Goal: Transaction & Acquisition: Purchase product/service

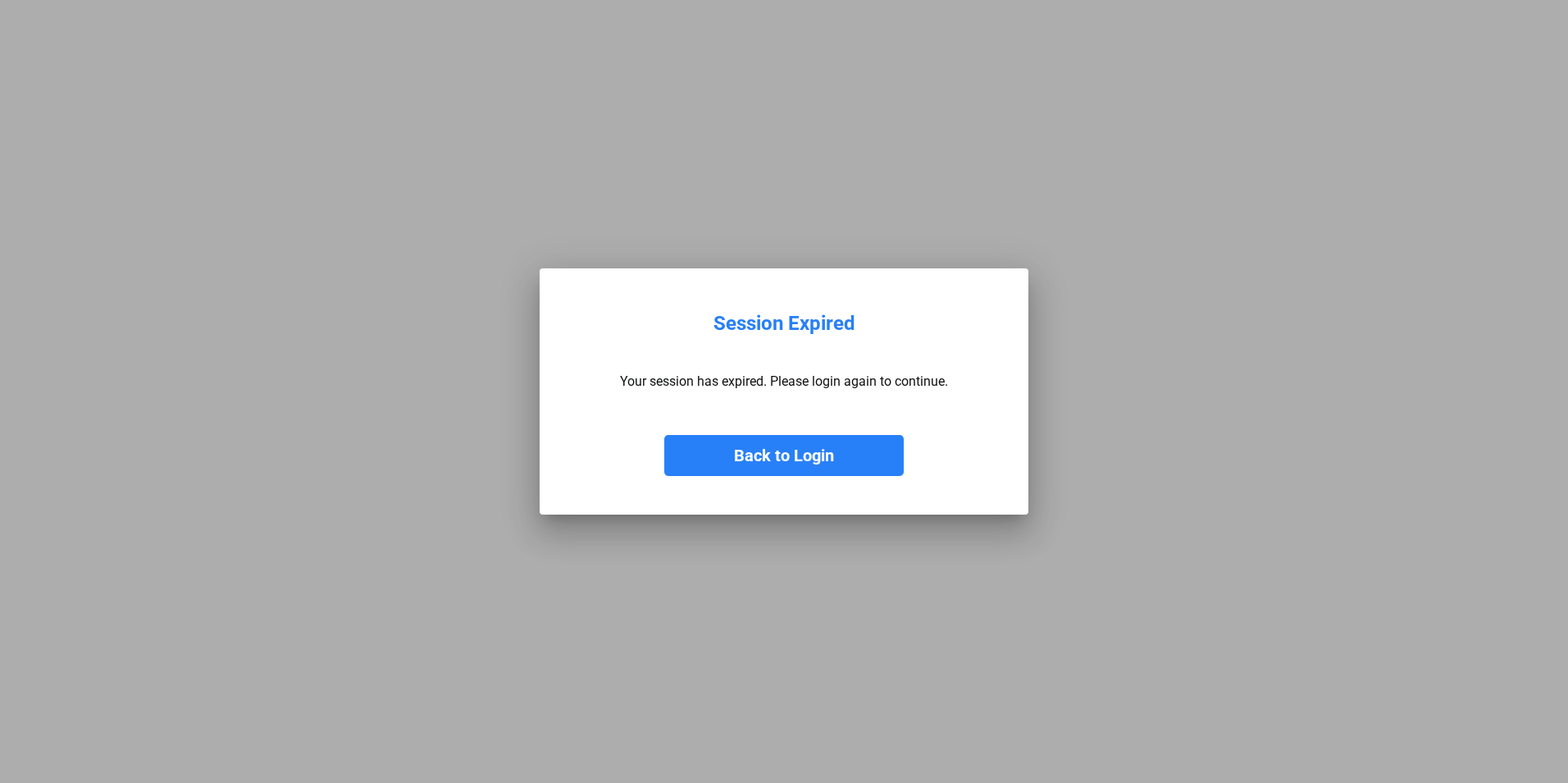
click at [756, 474] on button "Back to Login" at bounding box center [784, 455] width 240 height 41
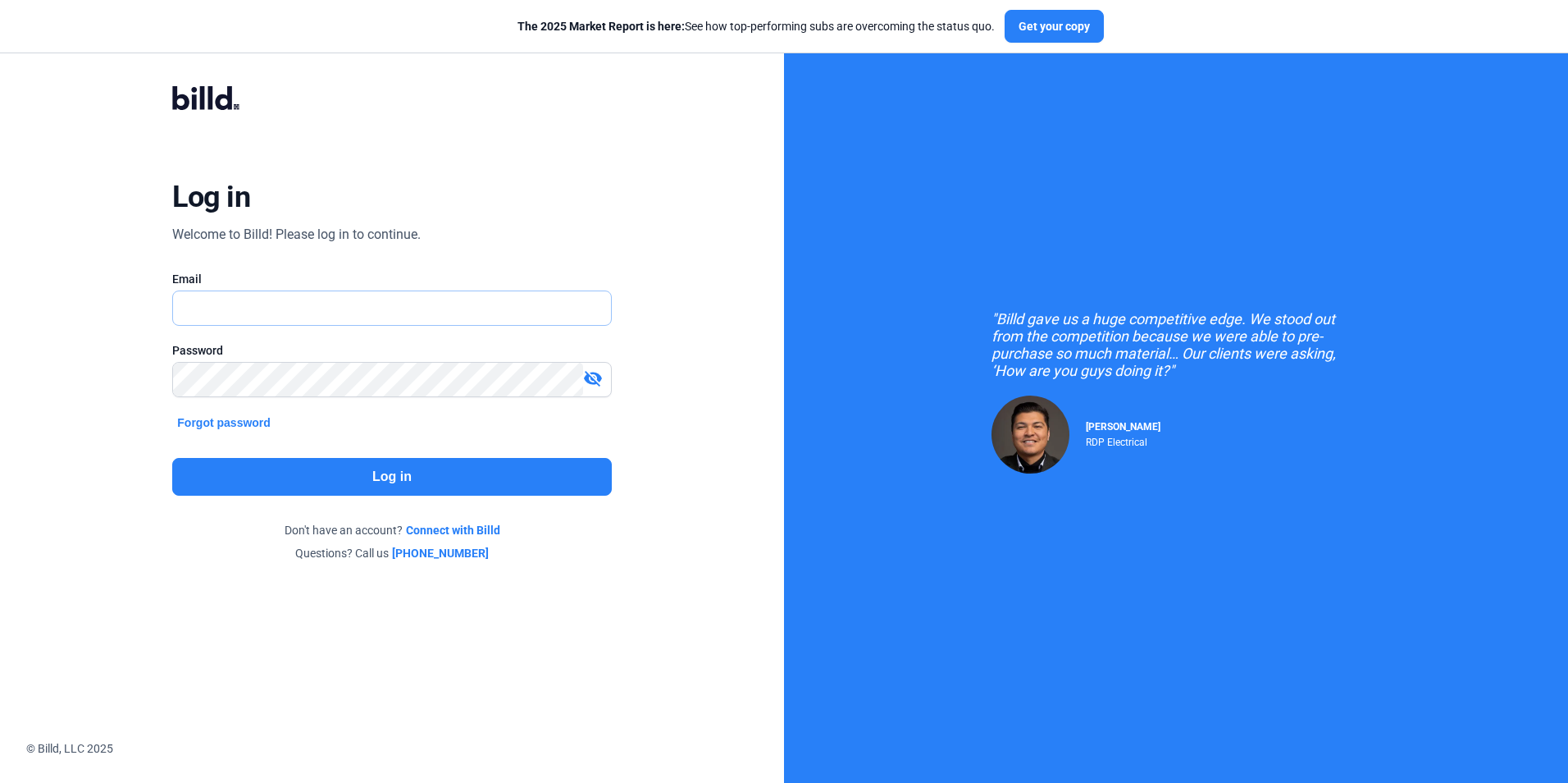
type input "[PERSON_NAME][EMAIL_ADDRESS][DOMAIN_NAME]"
click at [395, 483] on button "Log in" at bounding box center [392, 476] width 439 height 37
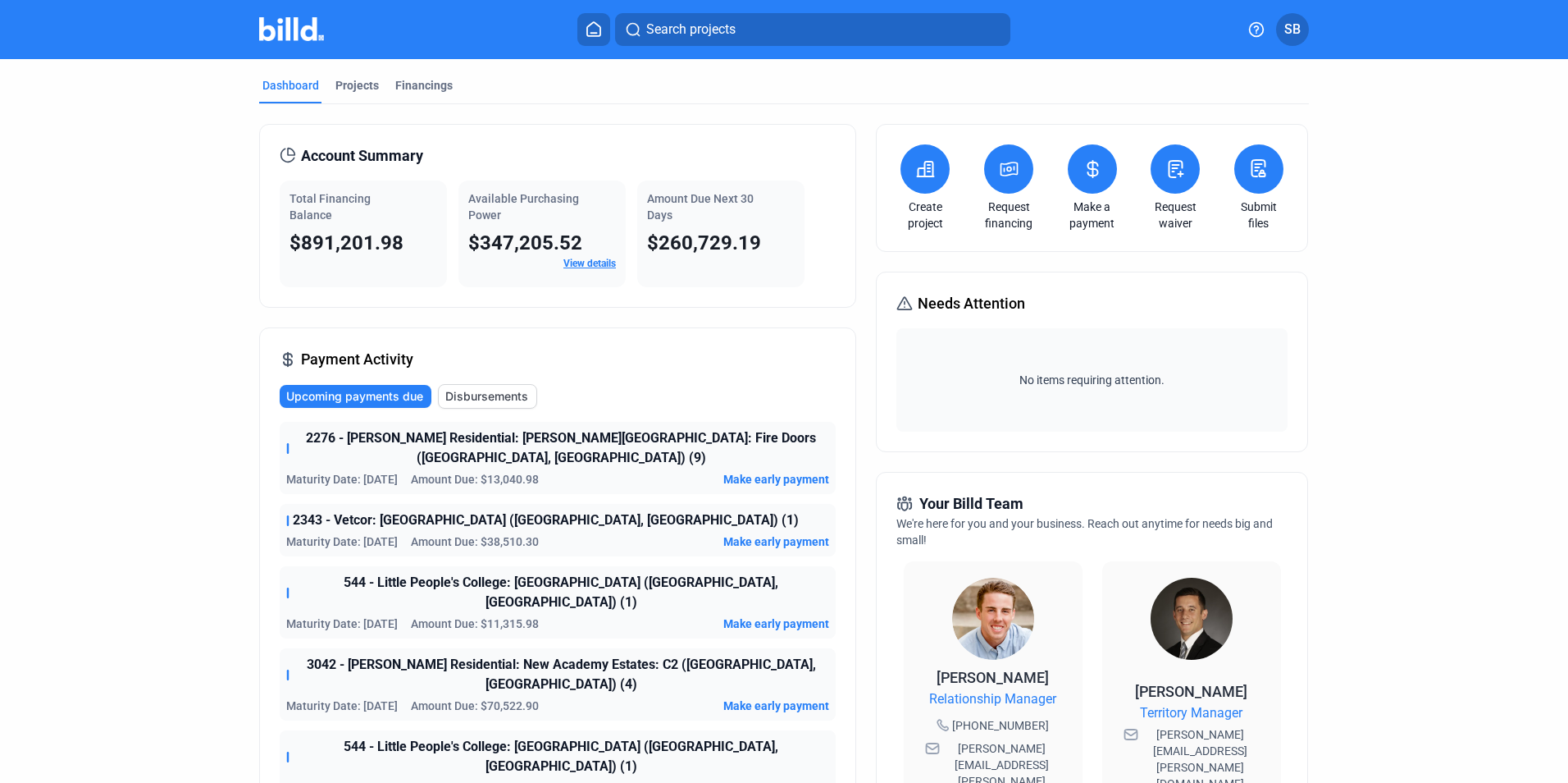
click at [1015, 170] on icon at bounding box center [1009, 169] width 21 height 20
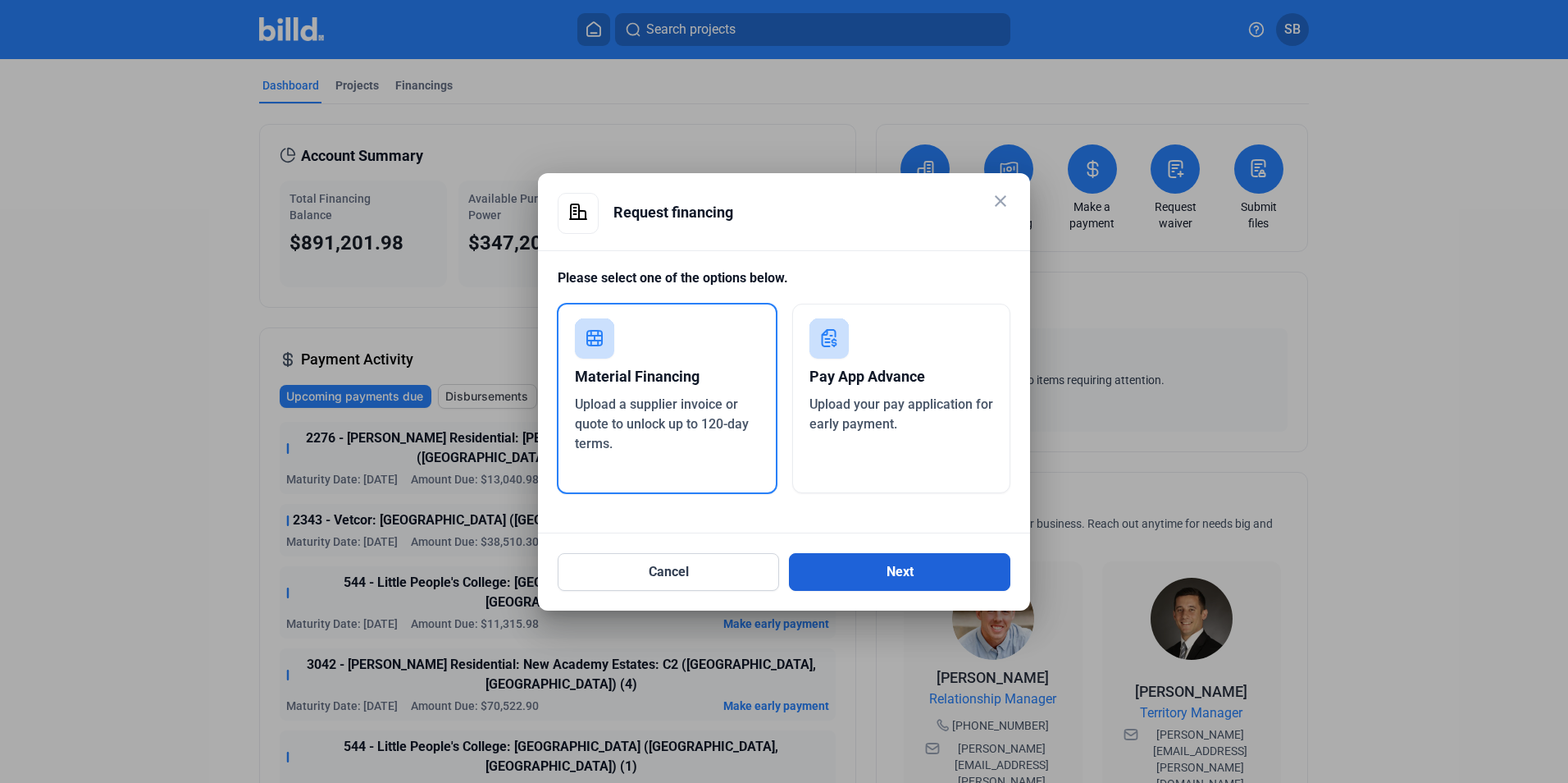
click at [909, 567] on button "Next" at bounding box center [900, 572] width 221 height 37
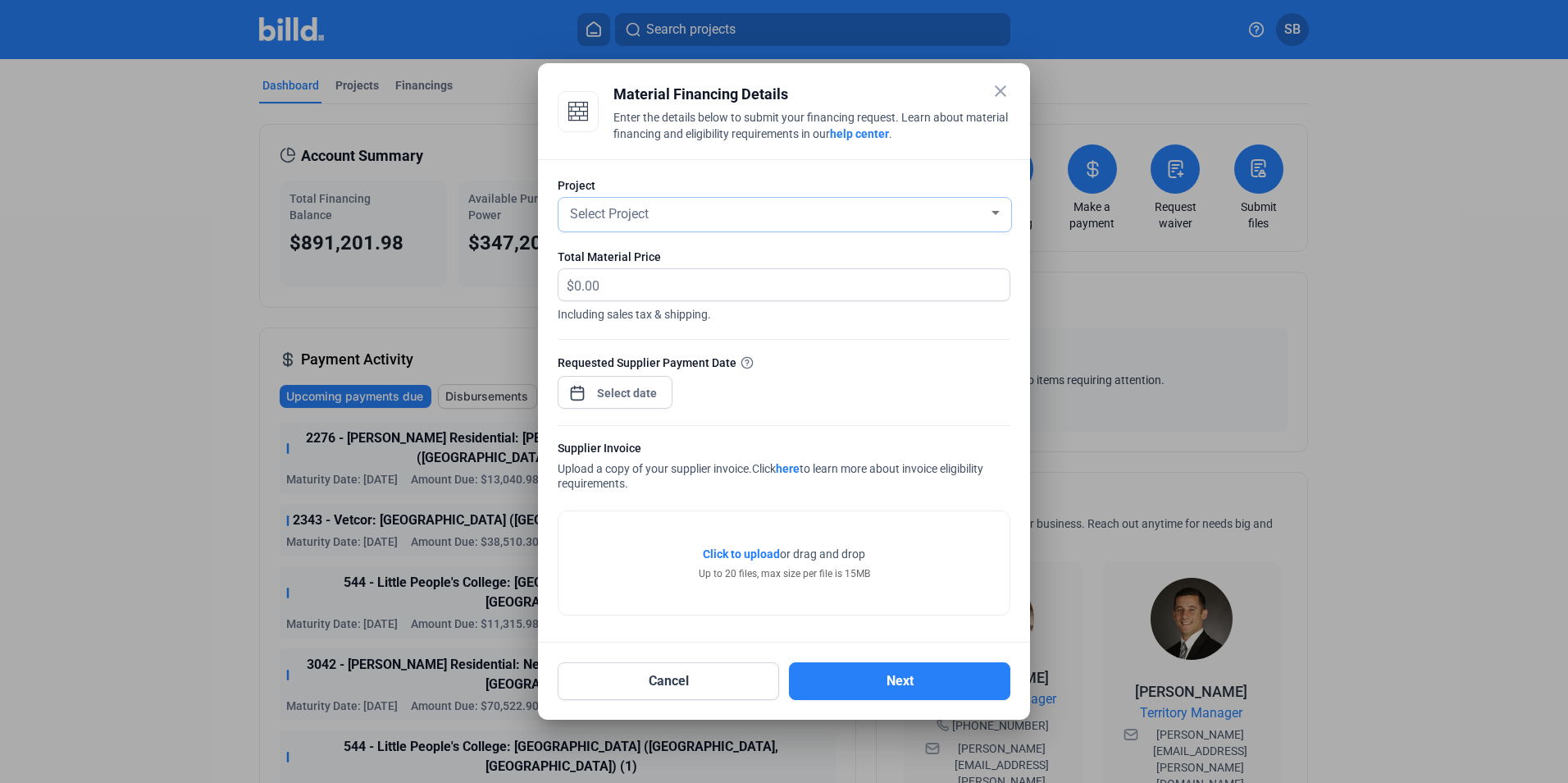
click at [653, 208] on div "Select Project" at bounding box center [777, 213] width 422 height 23
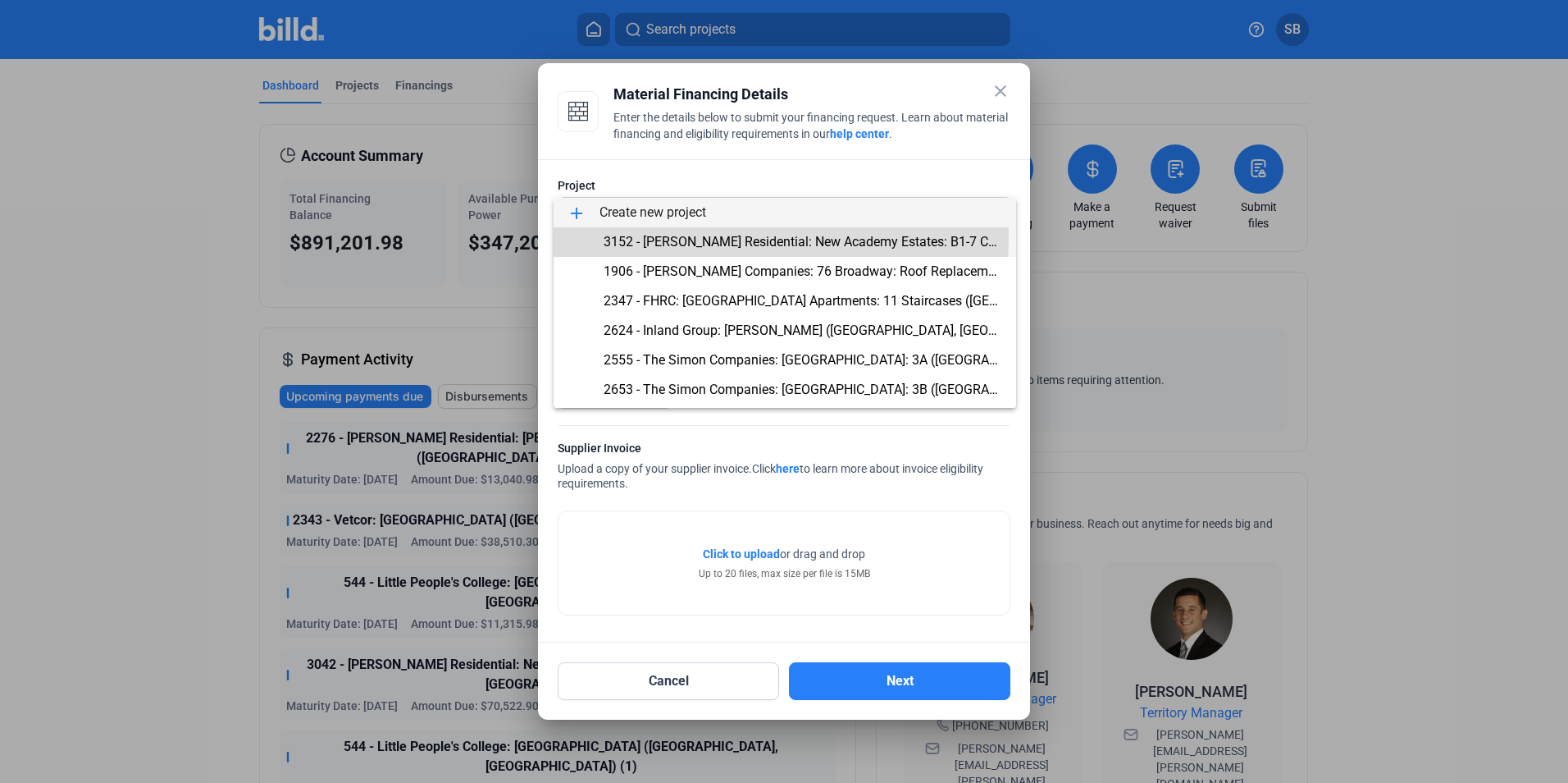
click at [651, 239] on span "3152 - [PERSON_NAME] Residential: New Academy Estates: B1-7 C1 ([GEOGRAPHIC_DAT…" at bounding box center [942, 241] width 677 height 16
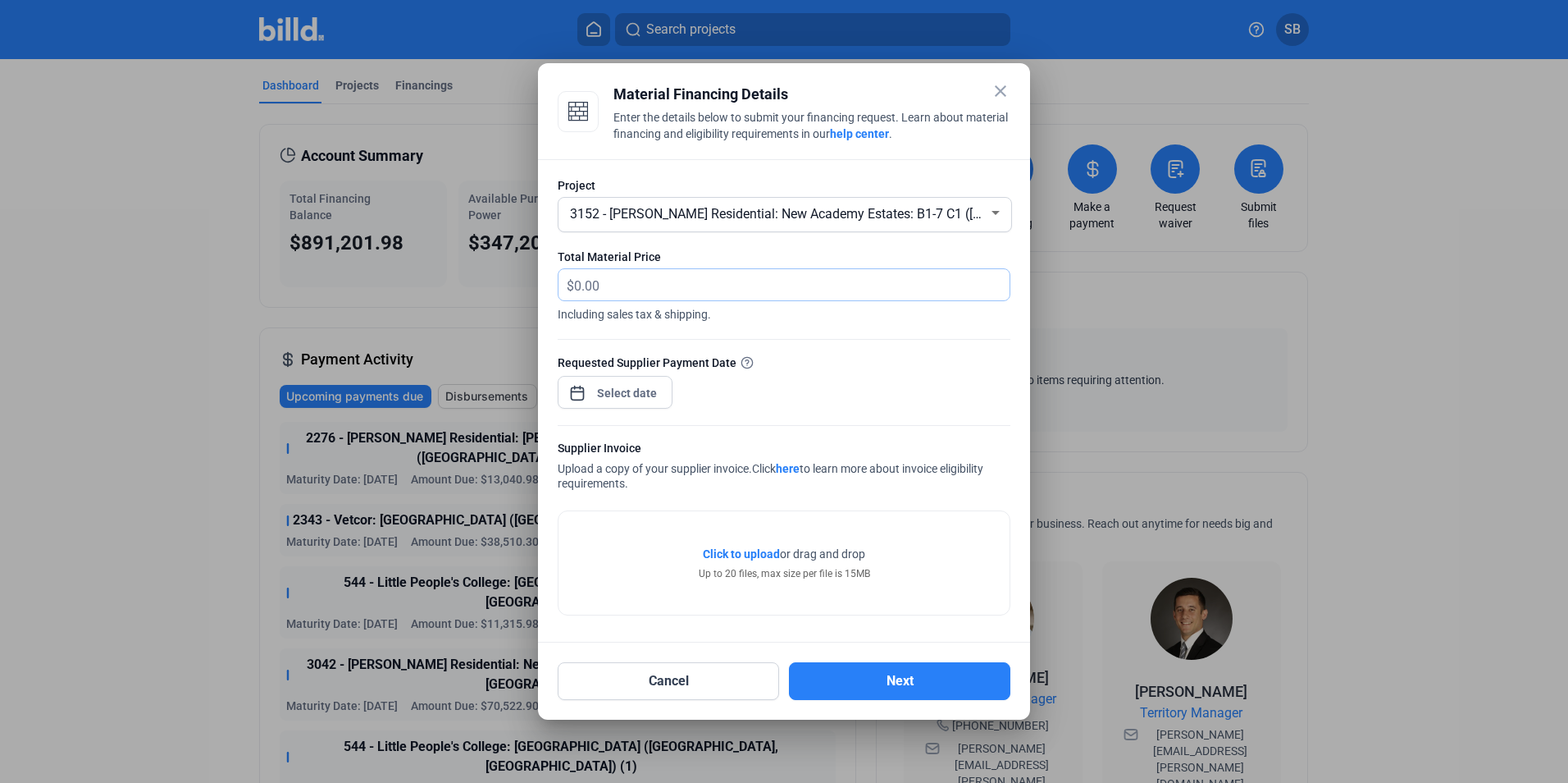
click at [621, 281] on input "text" at bounding box center [782, 285] width 417 height 32
click at [622, 287] on input "text" at bounding box center [792, 285] width 436 height 32
type input "91,532.59"
click at [576, 396] on span "Open calendar" at bounding box center [577, 384] width 39 height 39
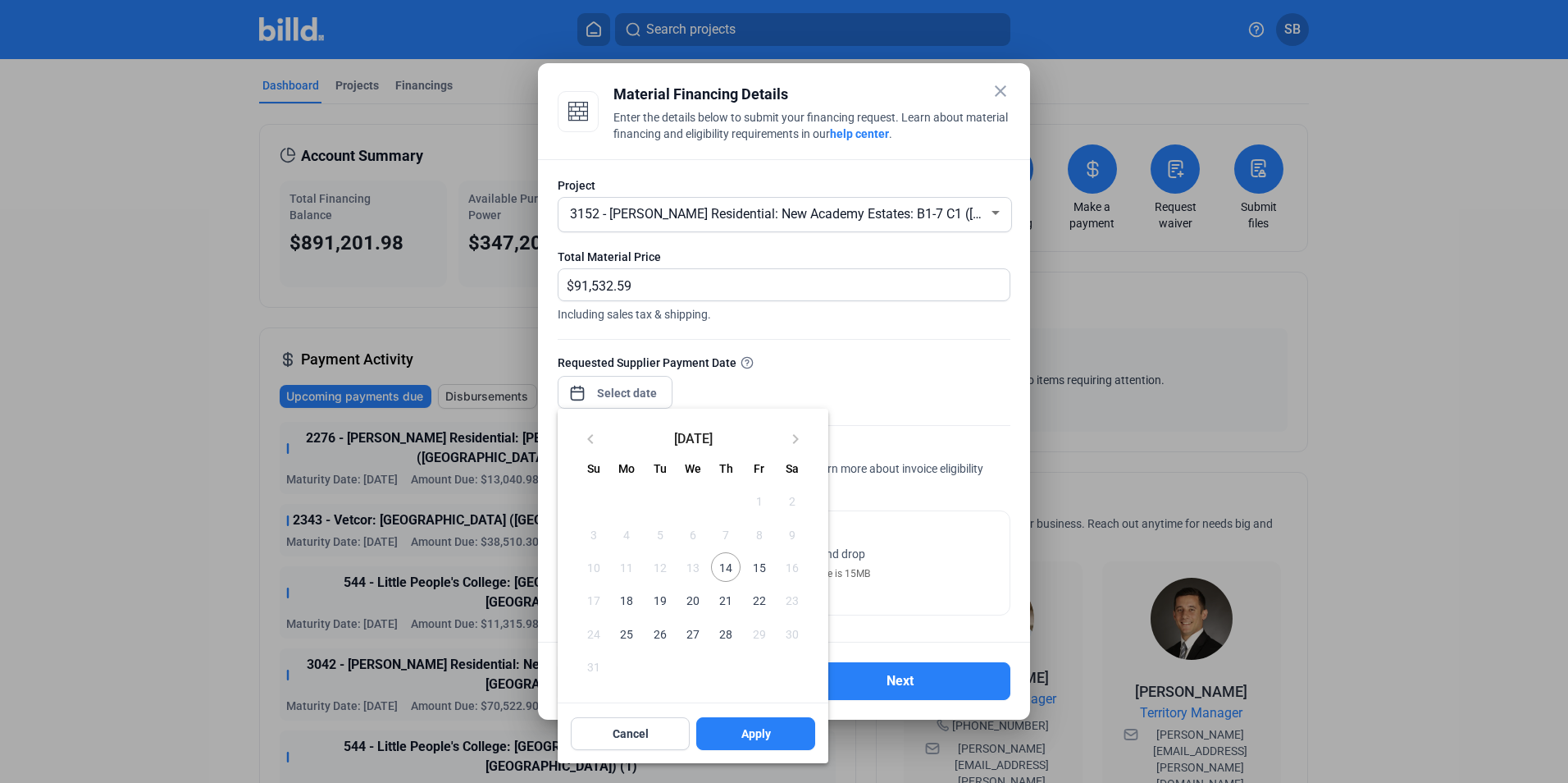
click at [732, 568] on span "14" at bounding box center [725, 567] width 29 height 29
click at [751, 741] on span "Apply" at bounding box center [755, 734] width 29 height 17
type input "[DATE]"
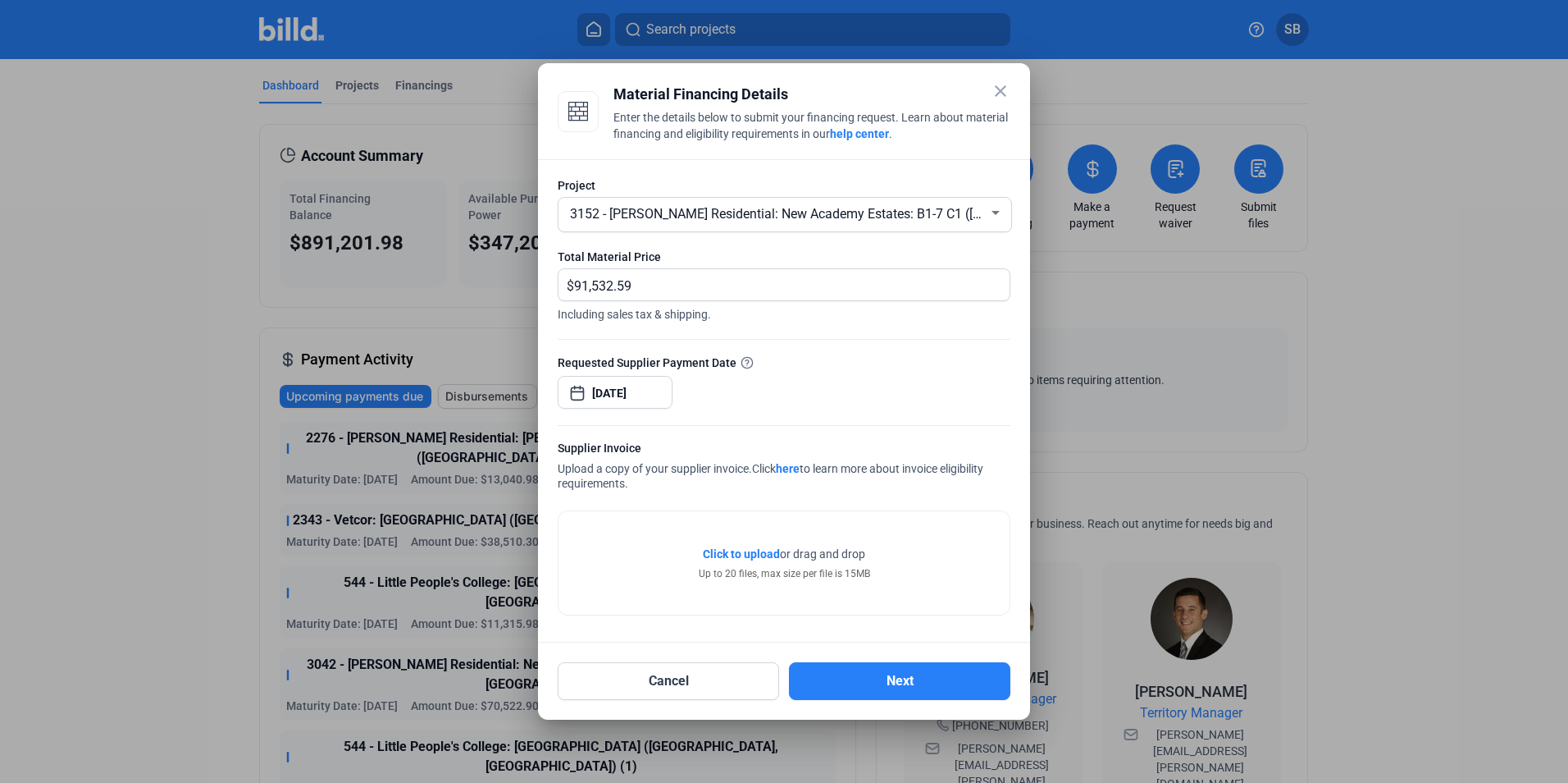
click at [769, 391] on div "Requested Supplier Payment Date [DATE]" at bounding box center [784, 389] width 453 height 72
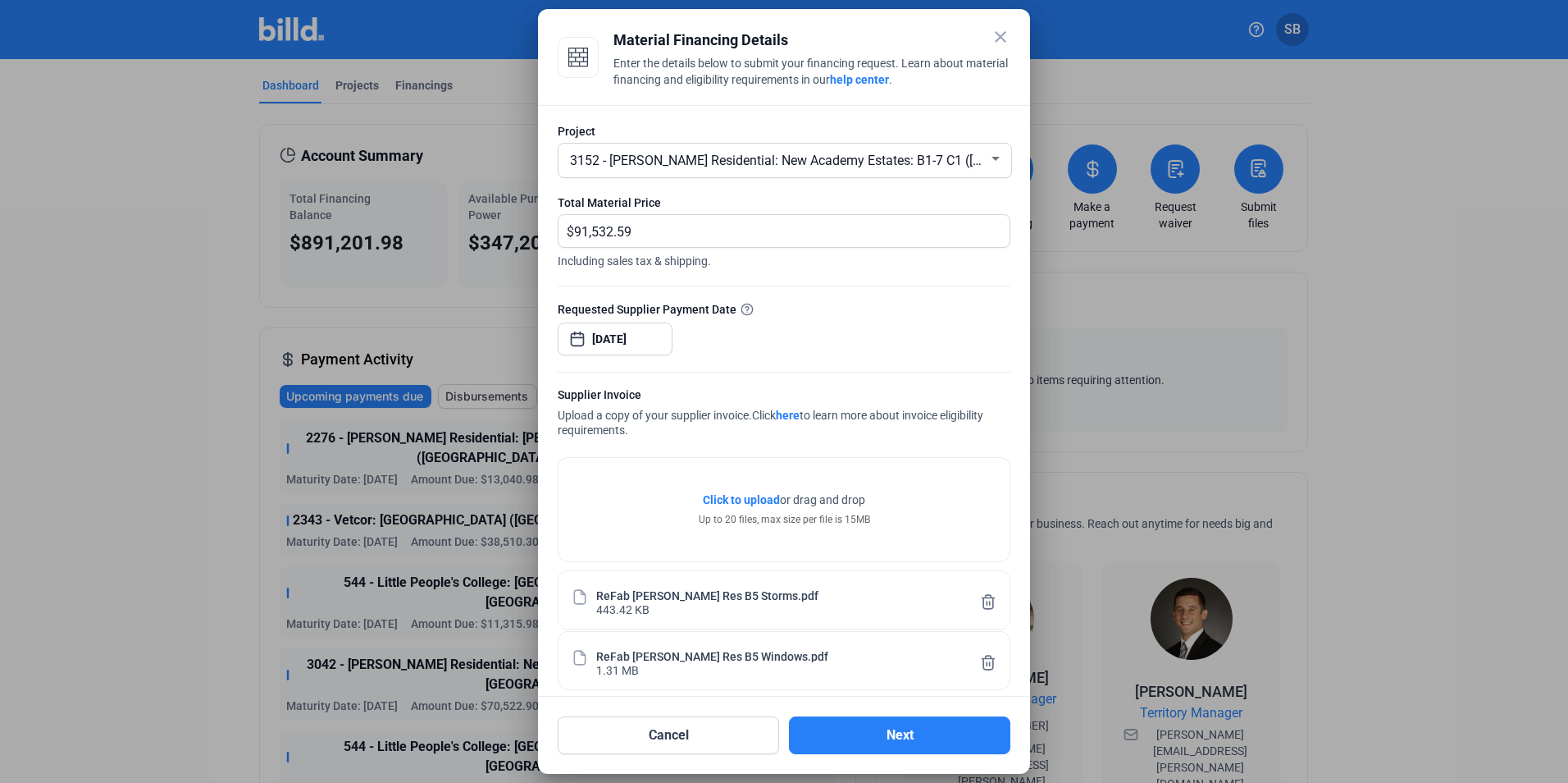
drag, startPoint x: 977, startPoint y: 665, endPoint x: 977, endPoint y: 651, distance: 14.0
click at [980, 665] on icon at bounding box center [988, 662] width 17 height 17
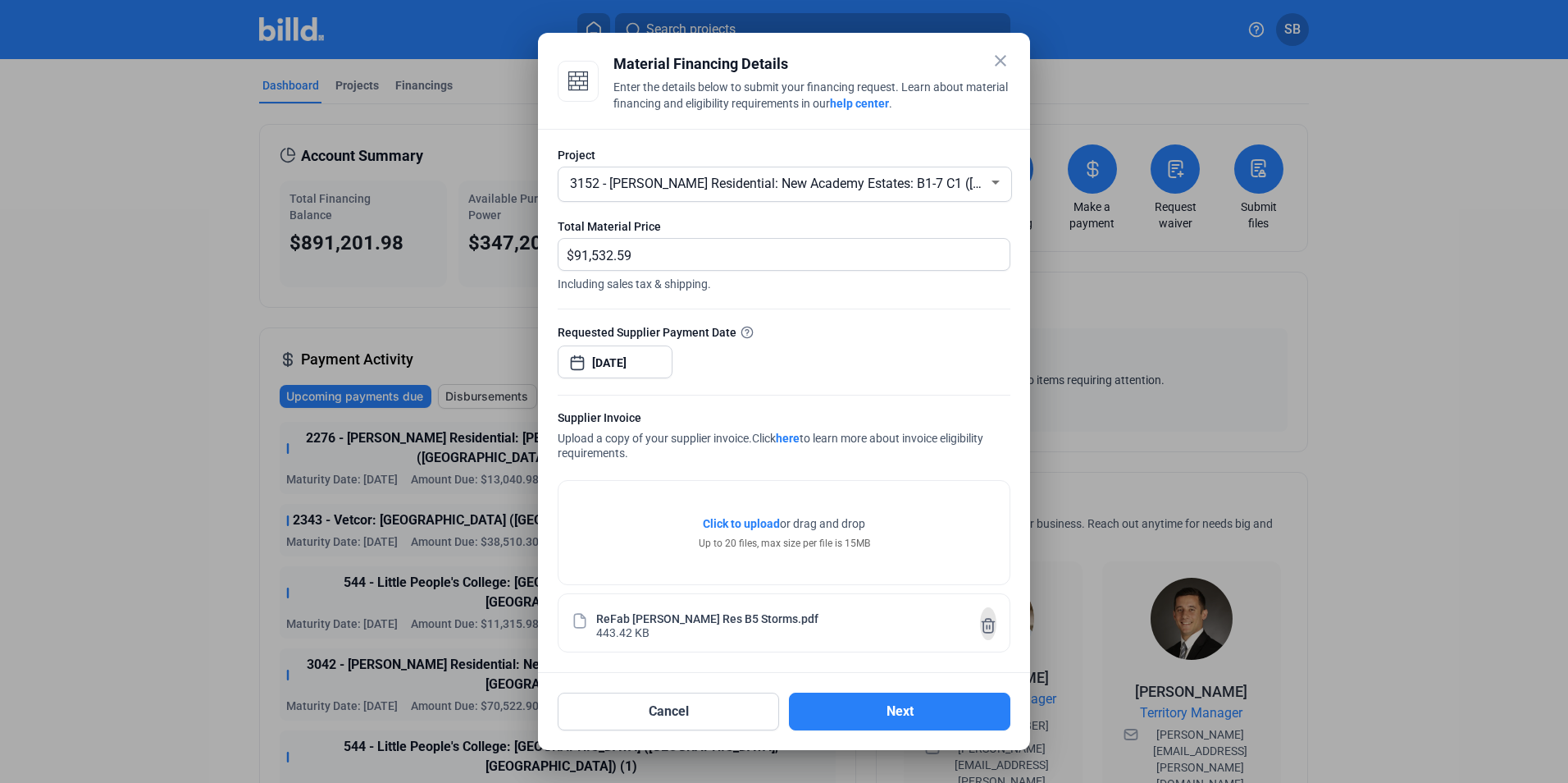
click at [990, 623] on icon at bounding box center [988, 625] width 12 height 14
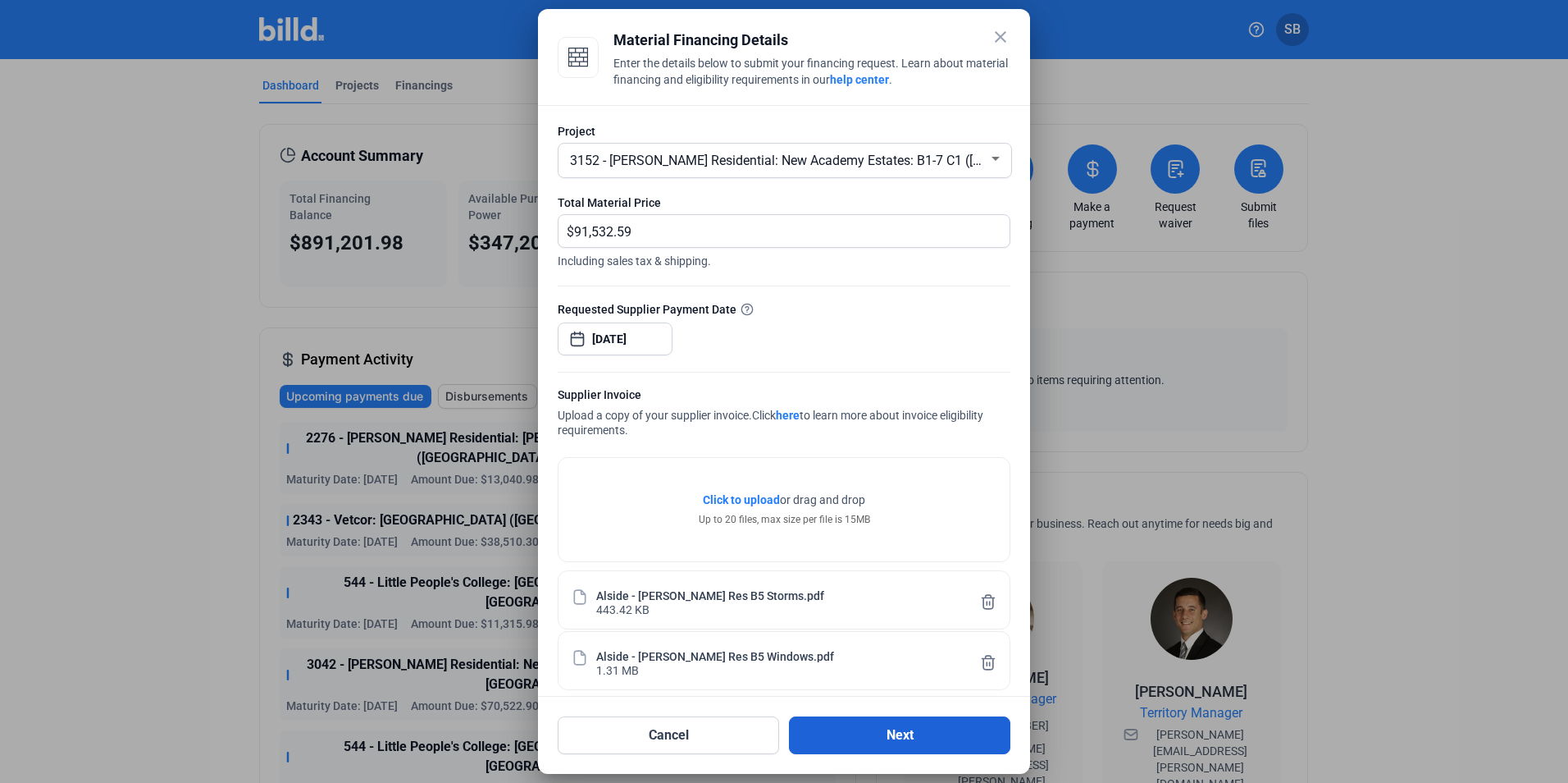
click at [888, 736] on button "Next" at bounding box center [900, 735] width 221 height 37
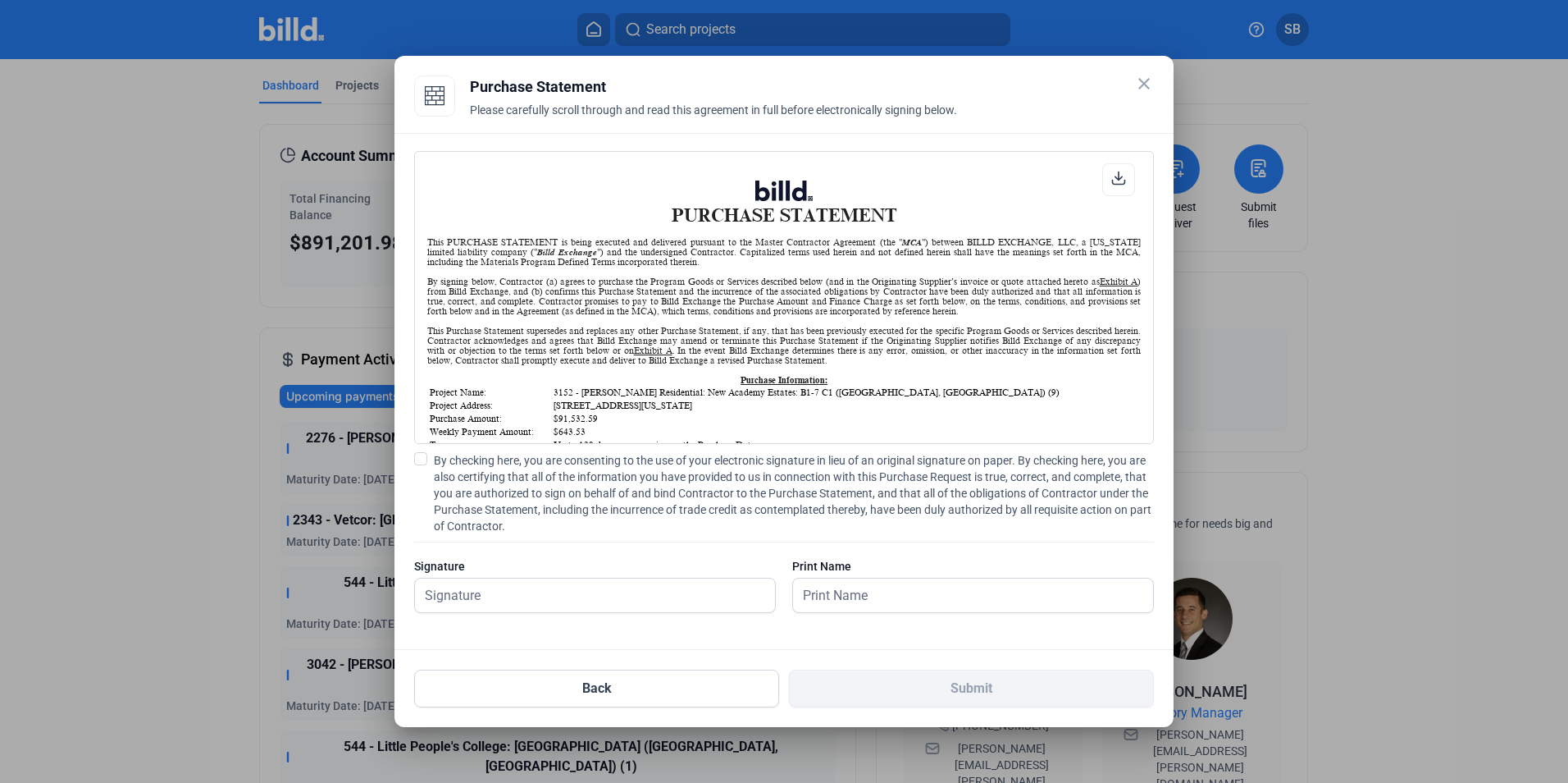
scroll to position [1, 0]
click at [421, 458] on span at bounding box center [421, 458] width 13 height 13
click at [0, 0] on input "By checking here, you are consenting to the use of your electronic signature in…" at bounding box center [0, 0] width 0 height 0
click at [462, 590] on input "text" at bounding box center [586, 595] width 342 height 33
type input "[PERSON_NAME]"
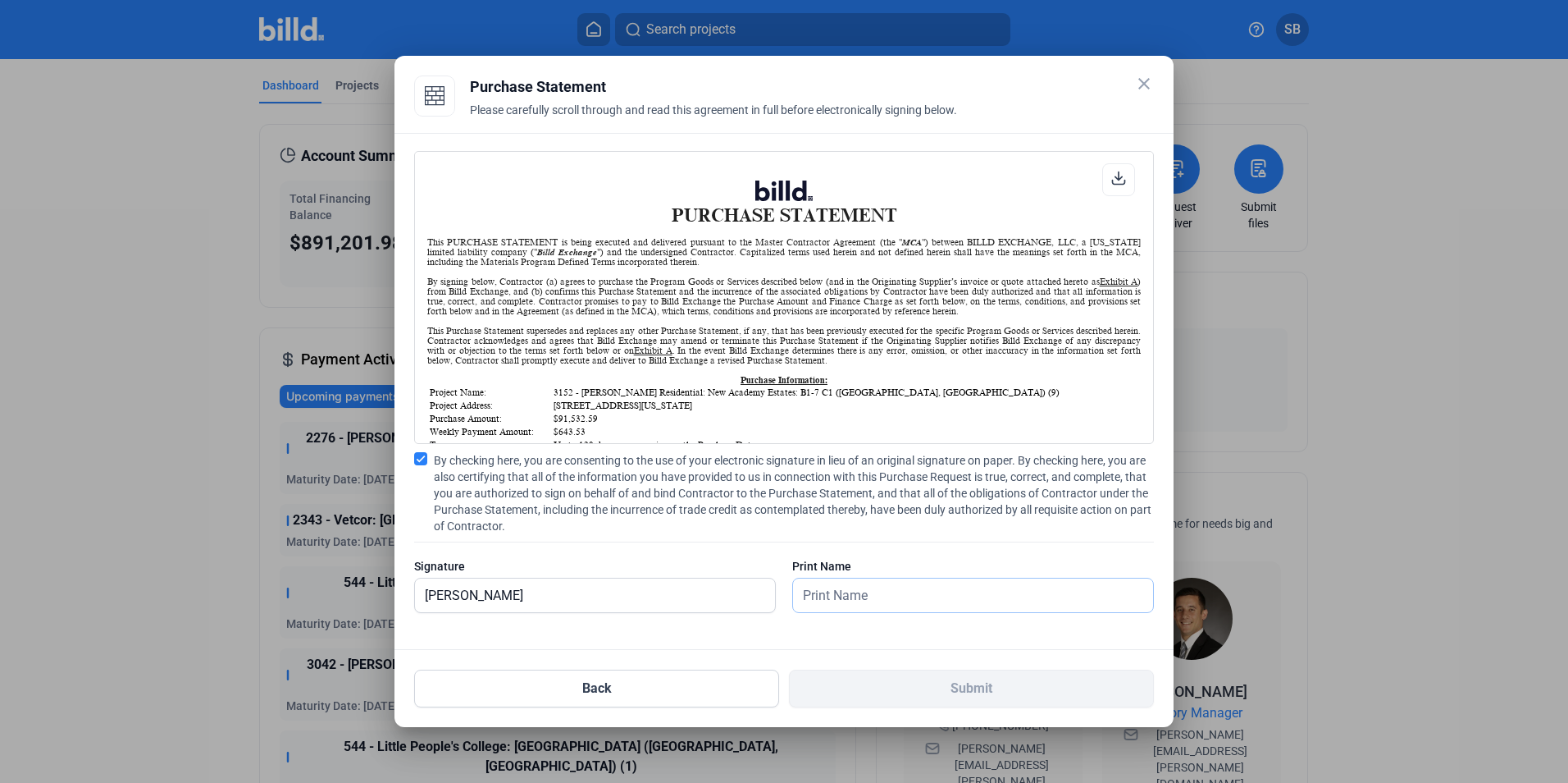
type input "[PERSON_NAME]"
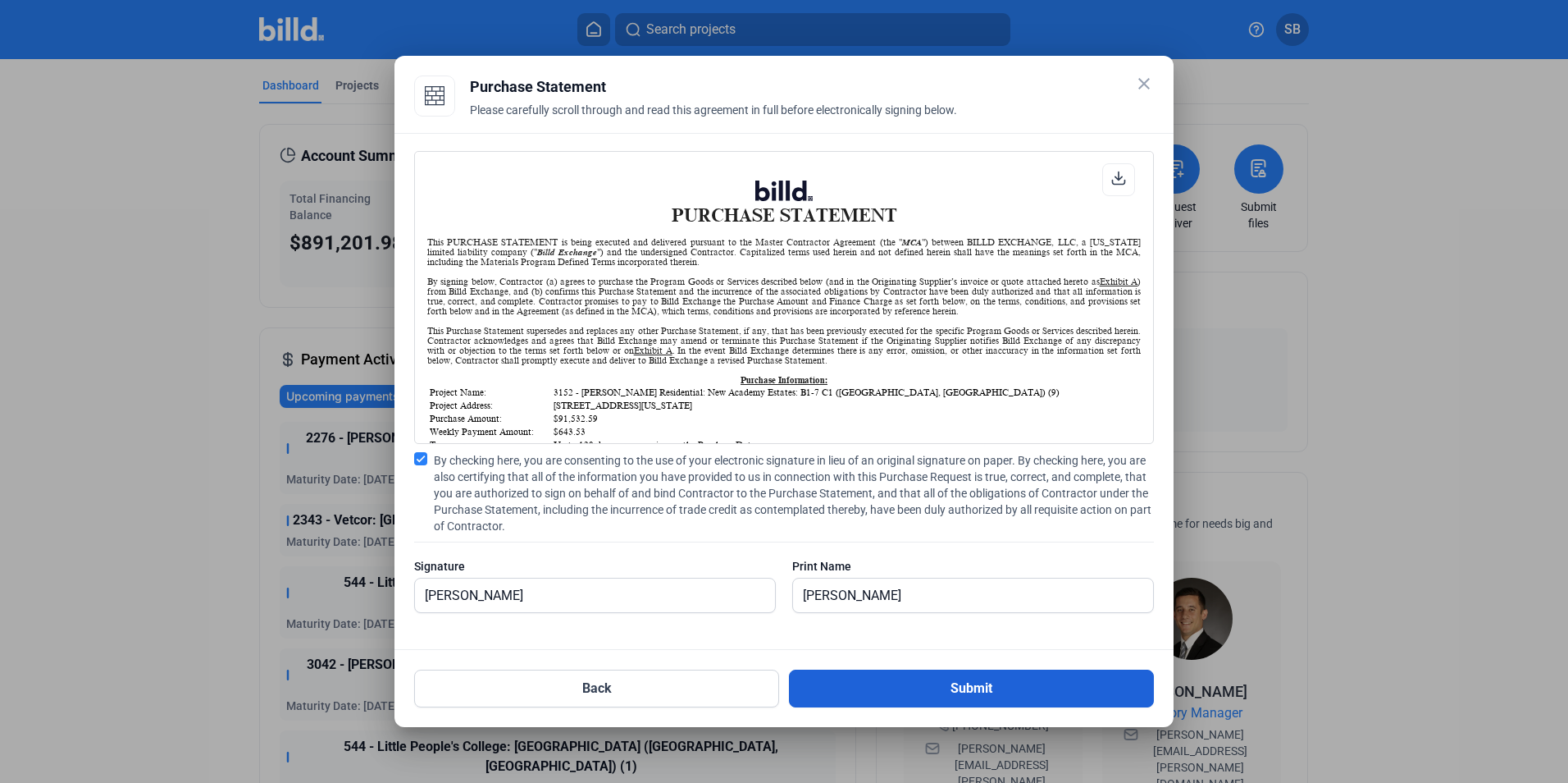
click at [978, 687] on button "Submit" at bounding box center [972, 688] width 365 height 37
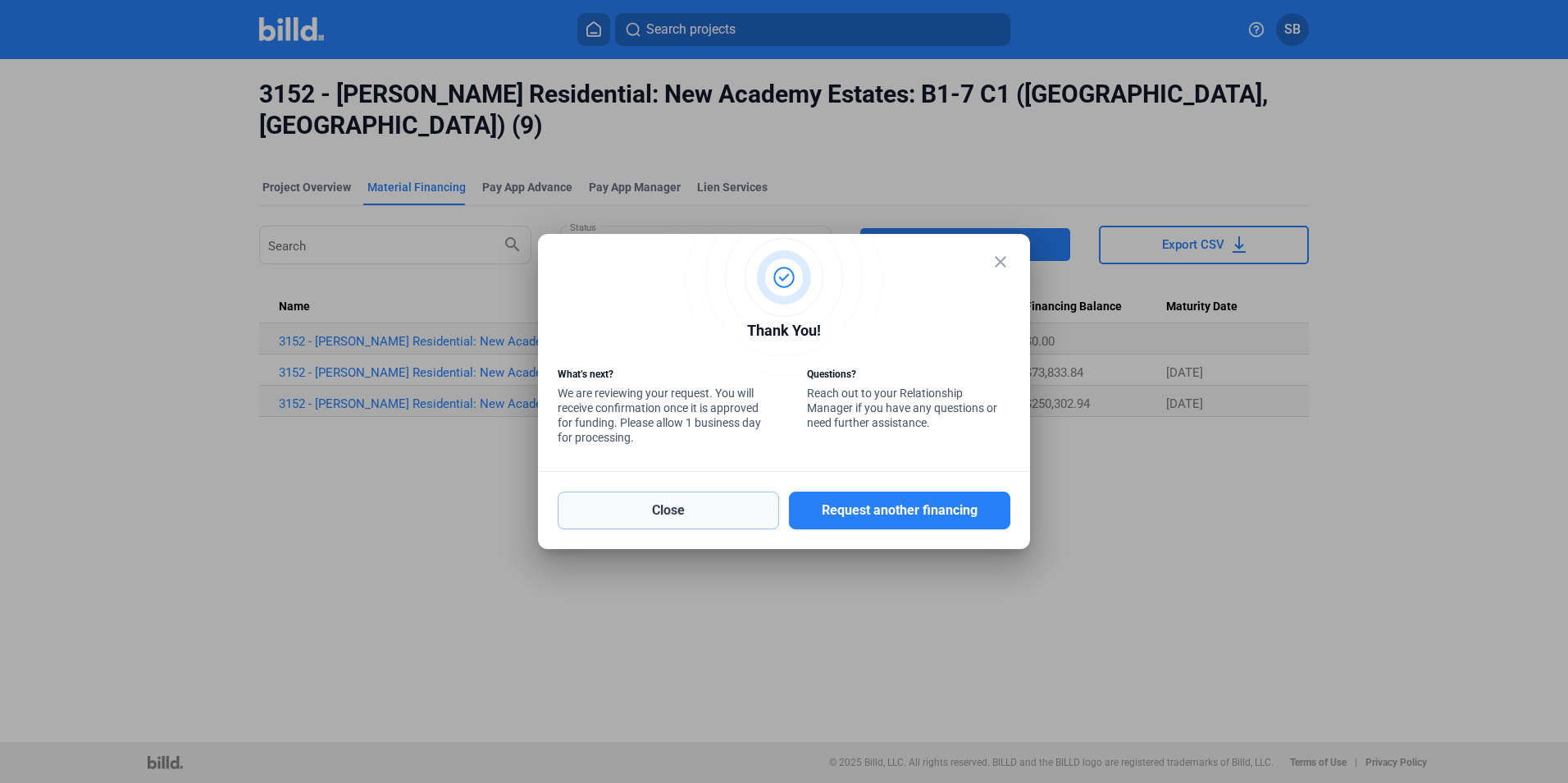
click at [725, 507] on button "Close" at bounding box center [669, 510] width 221 height 37
